Goal: Find specific page/section: Find specific page/section

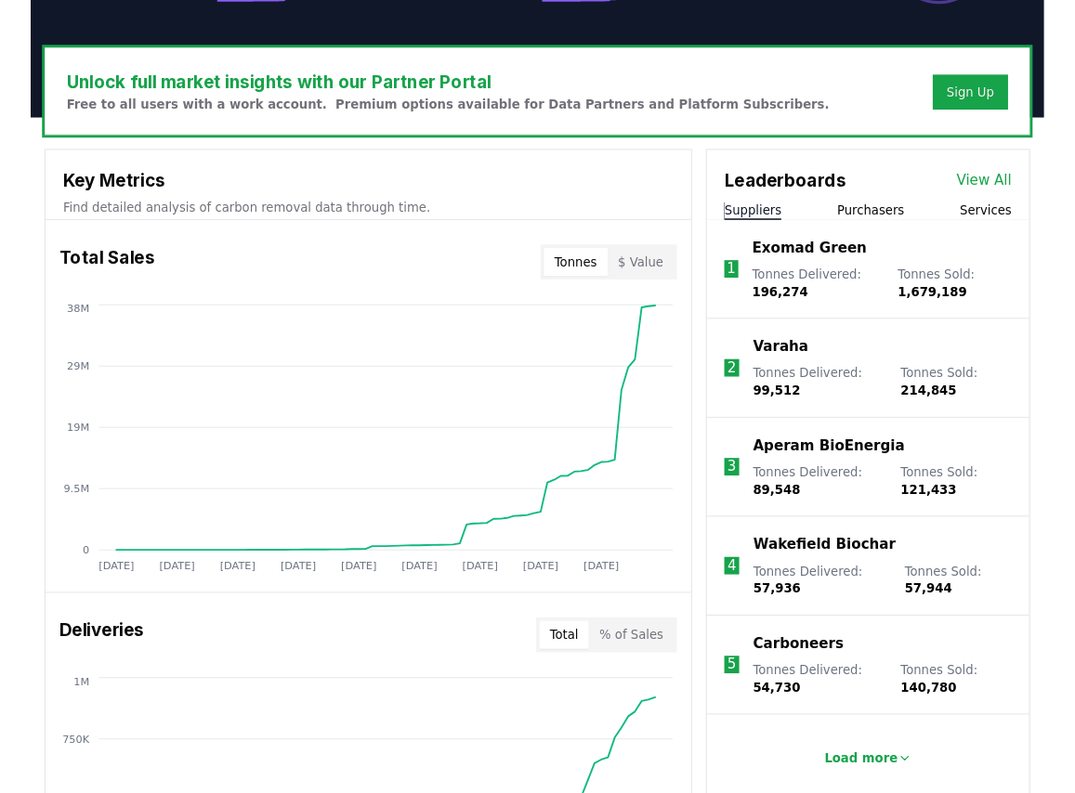
scroll to position [557, 0]
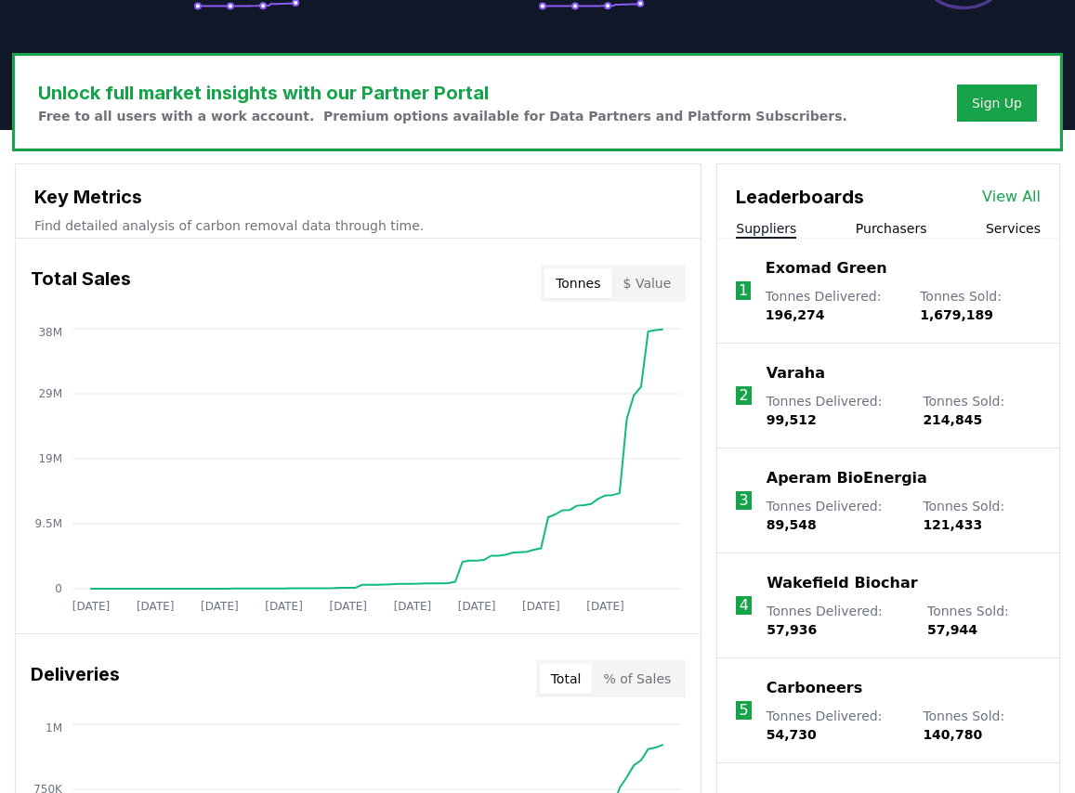
click at [657, 272] on button "$ Value" at bounding box center [647, 283] width 71 height 30
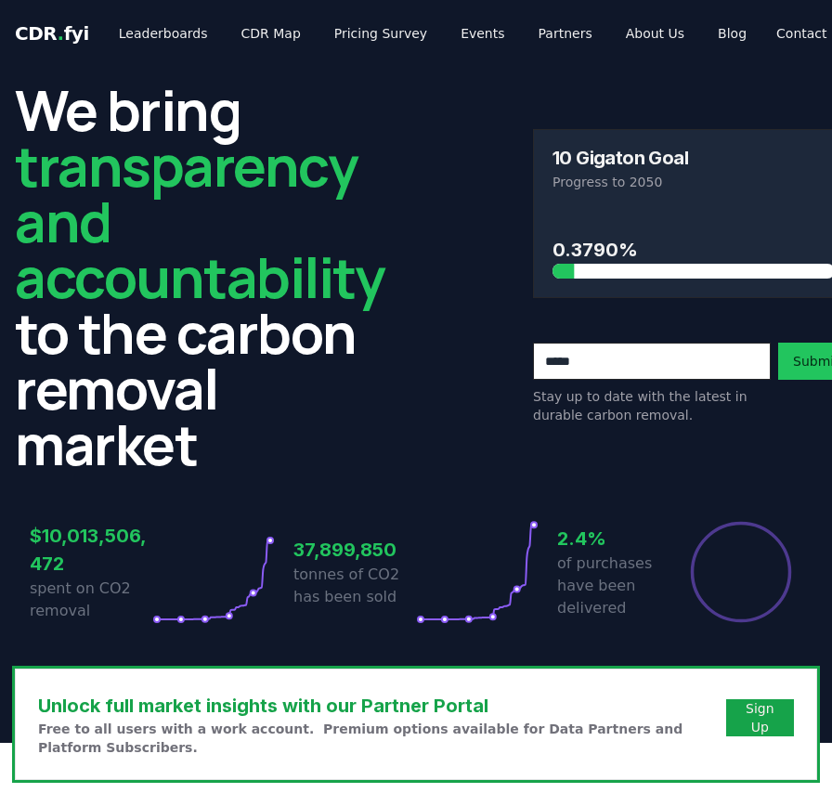
click at [66, 42] on span "CDR . fyi" at bounding box center [52, 33] width 74 height 22
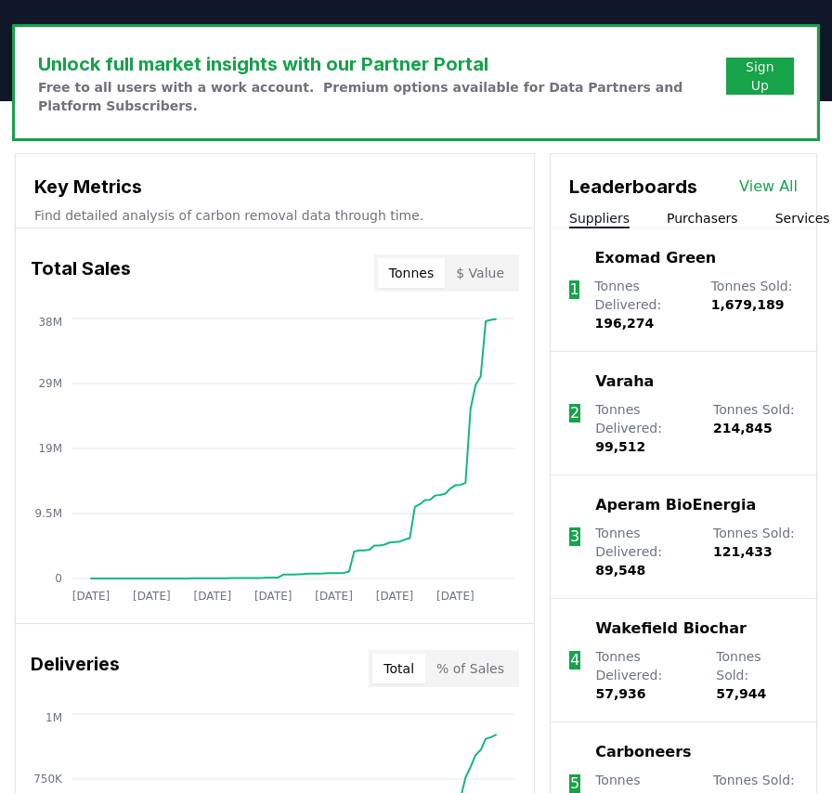
click at [491, 282] on button "$ Value" at bounding box center [480, 273] width 71 height 30
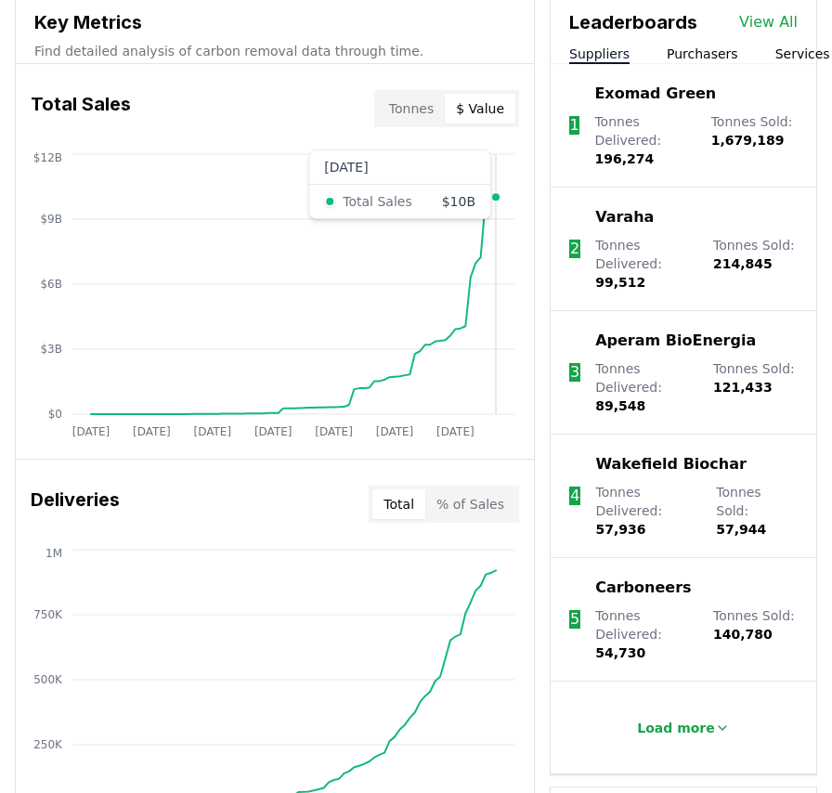
scroll to position [826, 0]
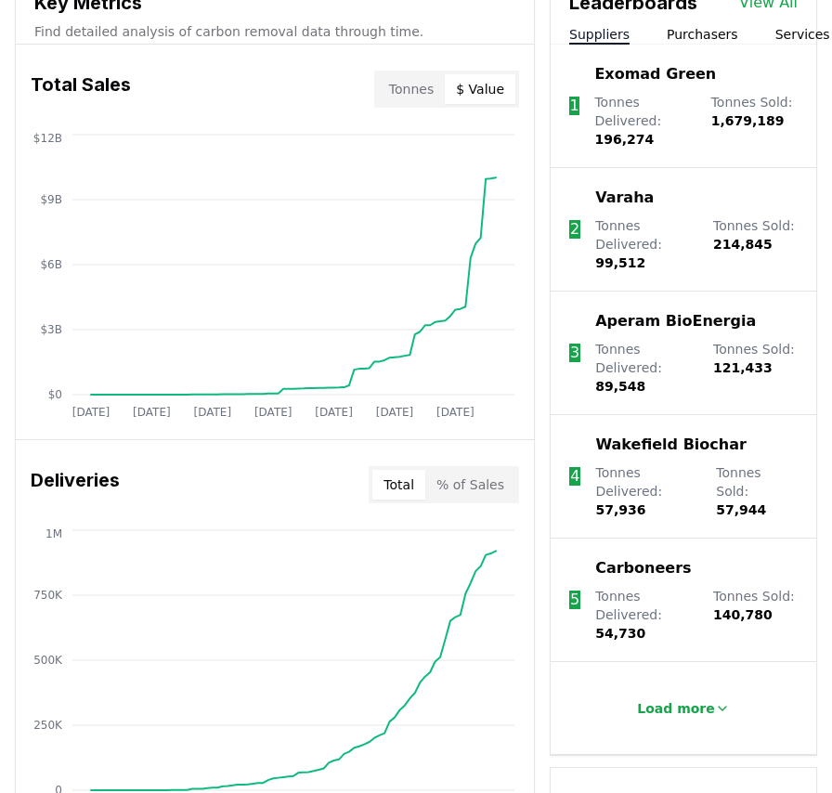
click at [484, 488] on button "% of Sales" at bounding box center [470, 485] width 90 height 30
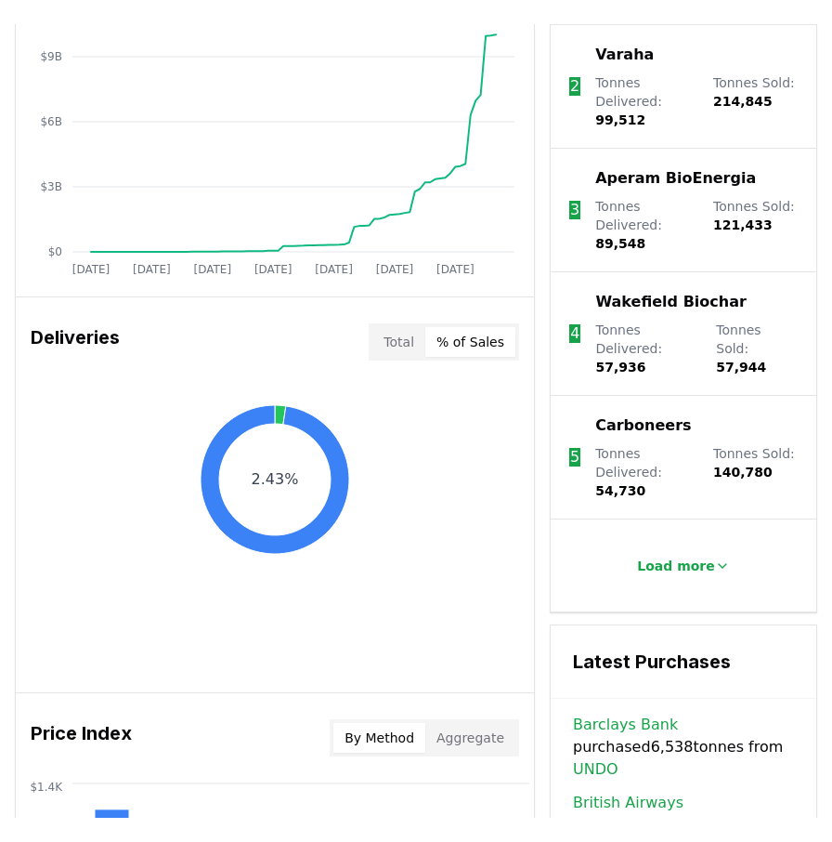
scroll to position [994, 0]
